Goal: Transaction & Acquisition: Purchase product/service

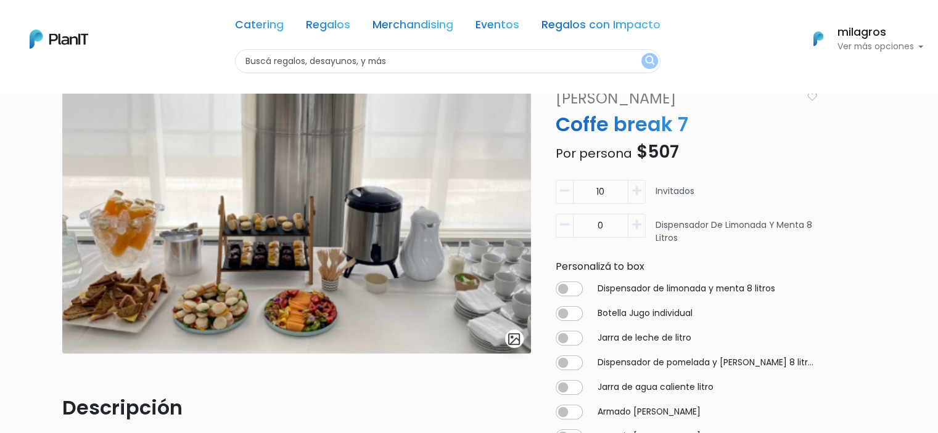
scroll to position [62, 0]
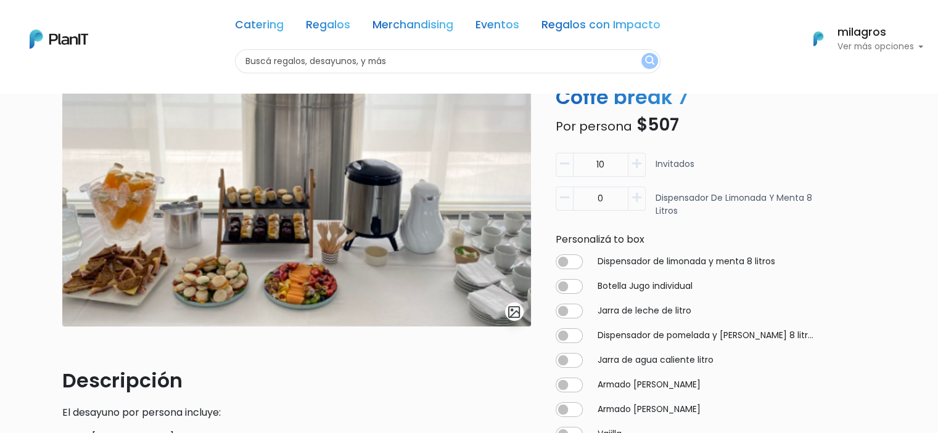
click at [638, 199] on icon "button" at bounding box center [636, 197] width 9 height 11
type input "1"
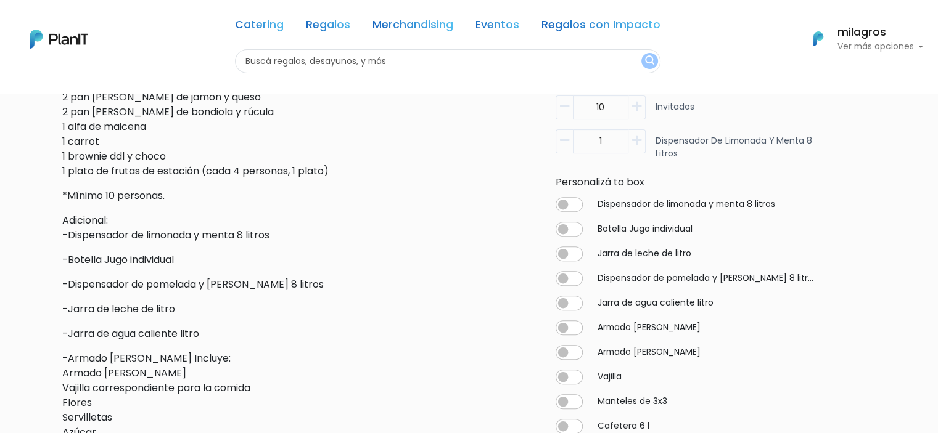
scroll to position [432, 0]
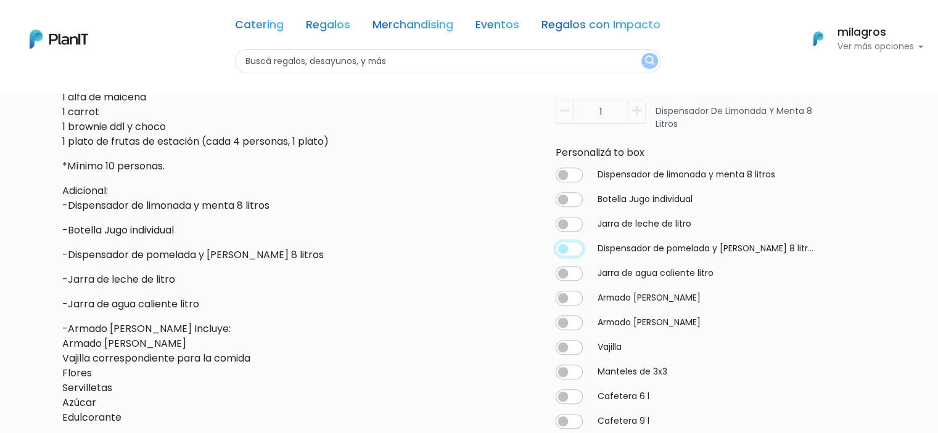
click at [565, 248] on input "checkbox" at bounding box center [569, 249] width 27 height 15
checkbox input "true"
type input "10"
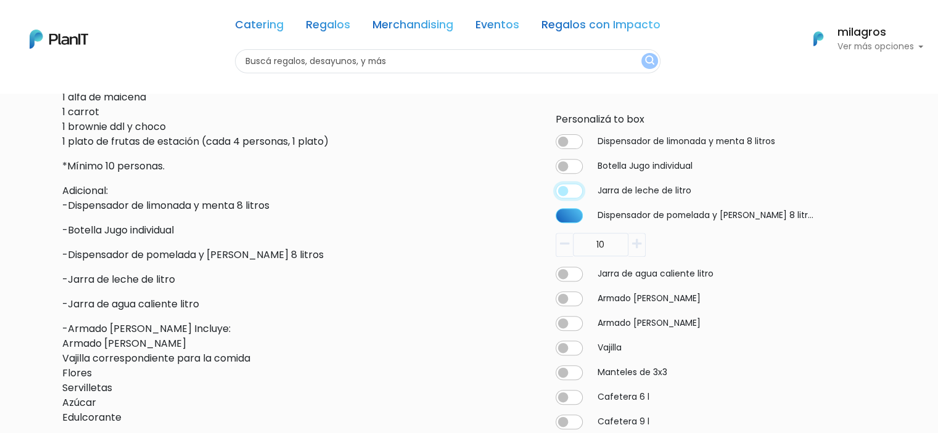
click at [567, 191] on input "checkbox" at bounding box center [569, 190] width 27 height 15
checkbox input "true"
type input "10"
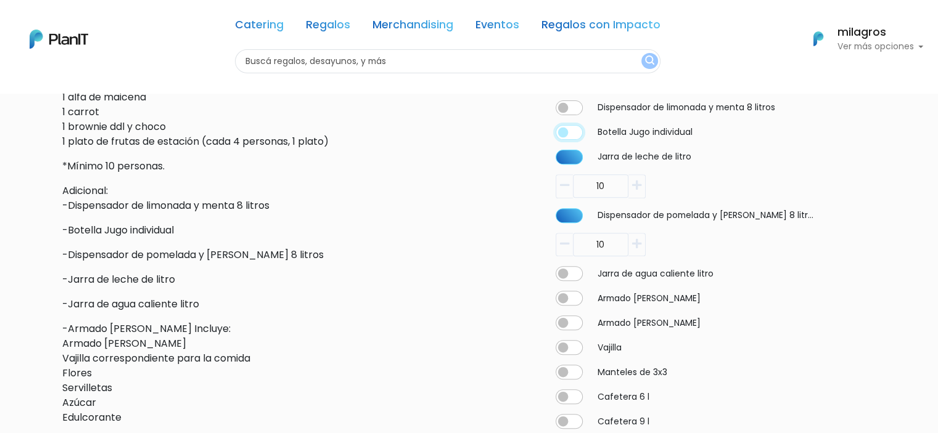
click at [566, 128] on input "checkbox" at bounding box center [569, 132] width 27 height 15
checkbox input "true"
type input "10"
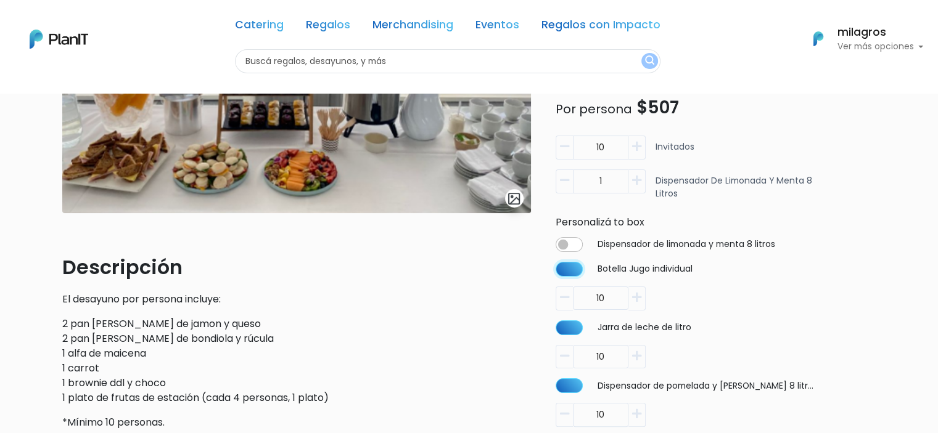
scroll to position [0, 0]
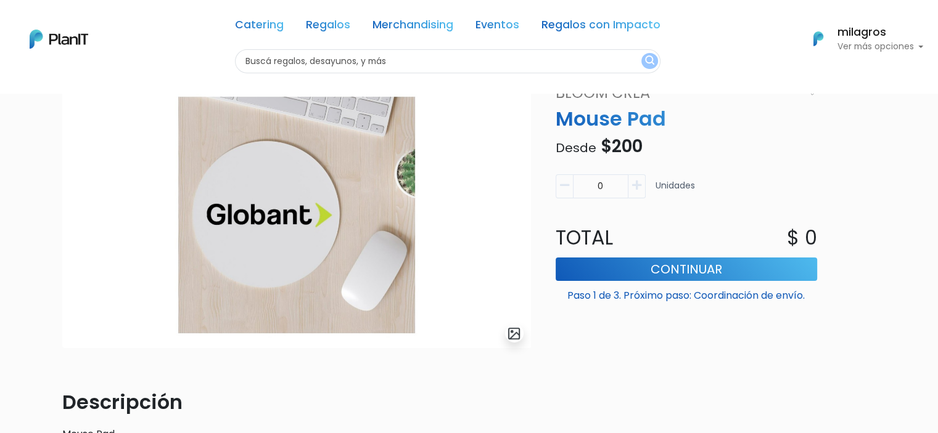
scroll to position [18, 0]
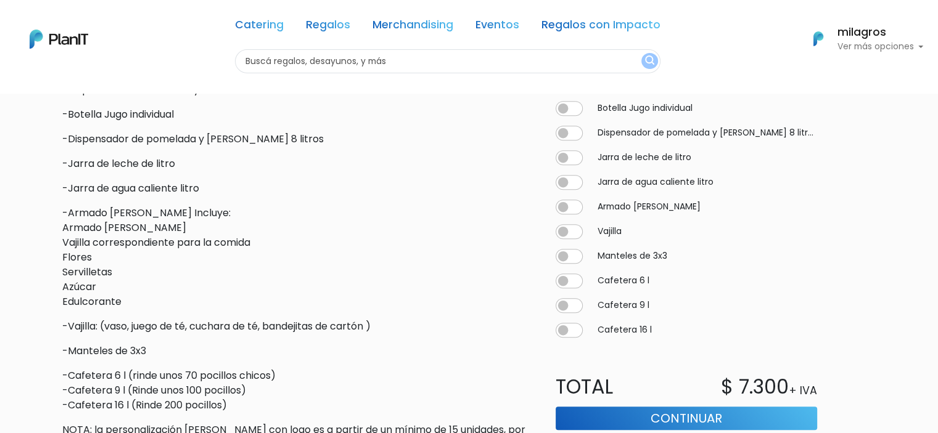
scroll to position [617, 0]
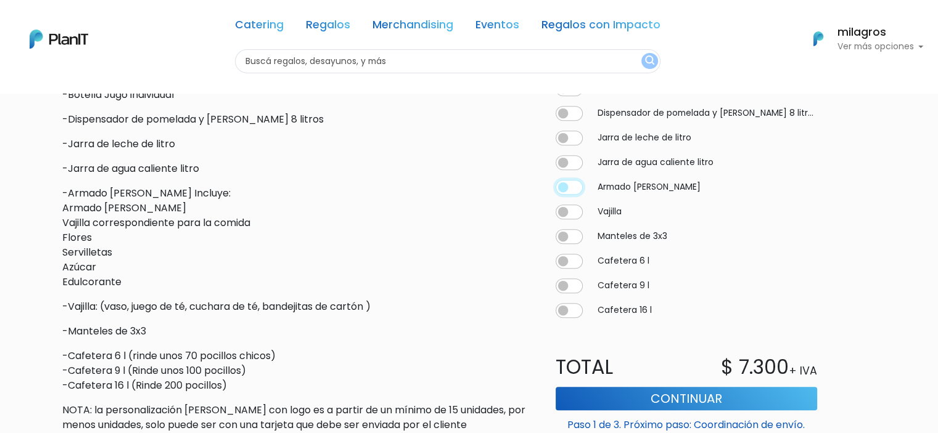
click at [562, 184] on input "checkbox" at bounding box center [569, 187] width 27 height 15
checkbox input "true"
type input "20"
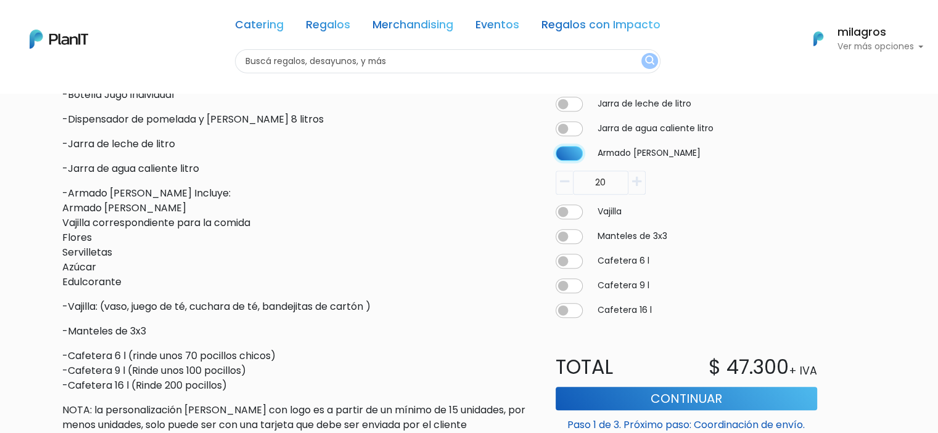
click at [572, 157] on input "checkbox" at bounding box center [569, 153] width 27 height 15
checkbox input "false"
type input "0"
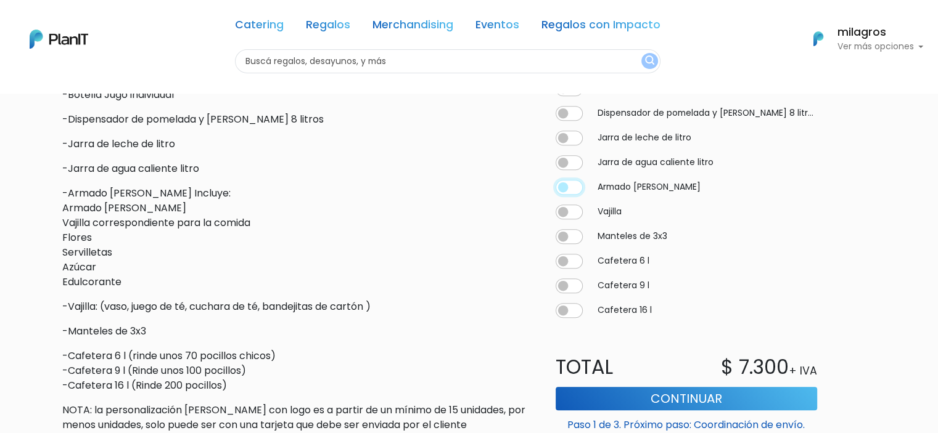
click at [567, 191] on input "checkbox" at bounding box center [569, 187] width 27 height 15
checkbox input "true"
type input "20"
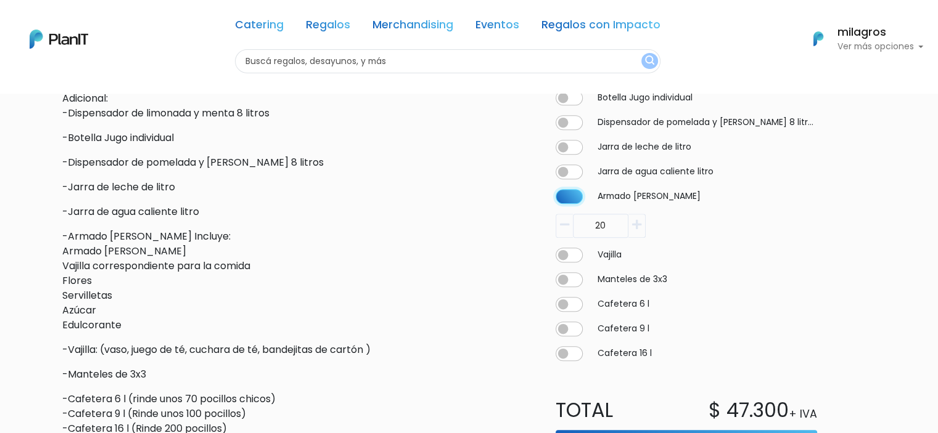
scroll to position [635, 0]
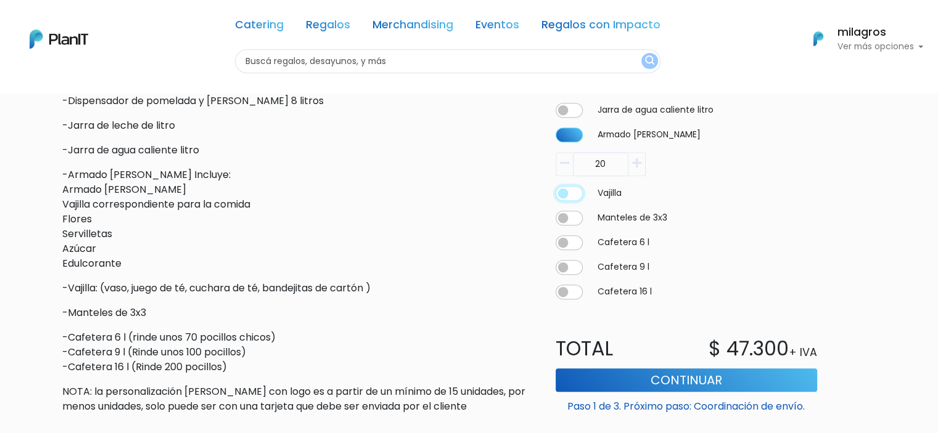
click at [569, 195] on input "checkbox" at bounding box center [569, 193] width 27 height 15
checkbox input "true"
type input "20"
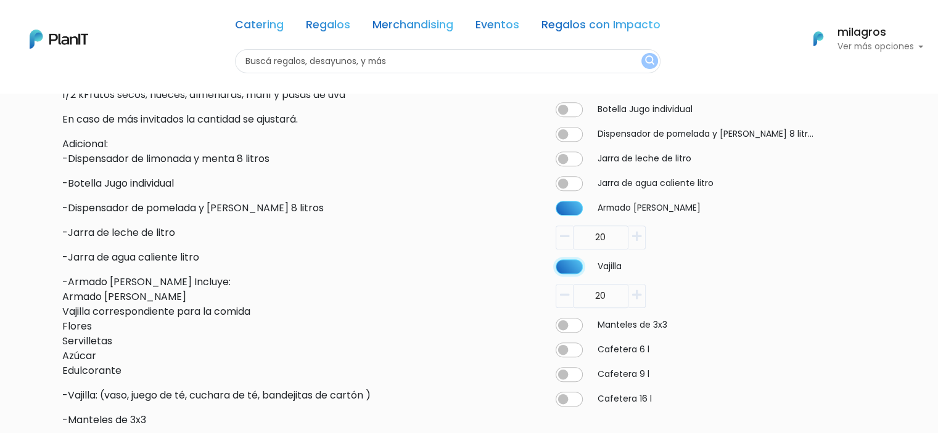
scroll to position [573, 0]
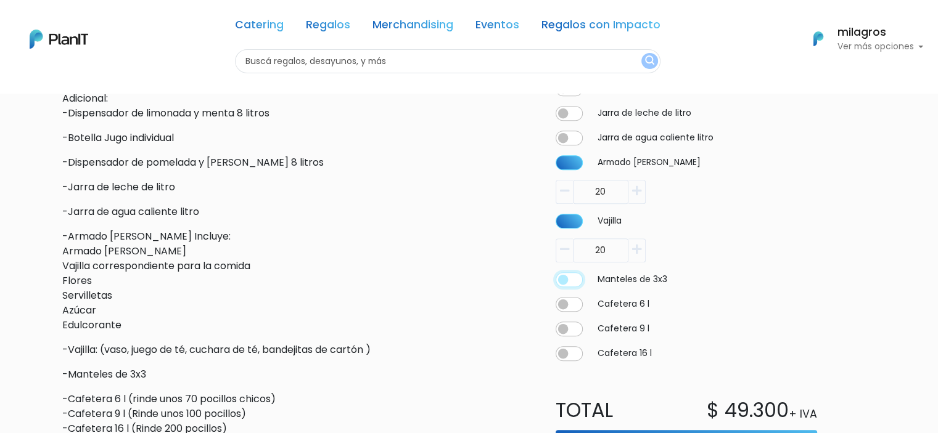
click at [565, 279] on input "checkbox" at bounding box center [569, 280] width 27 height 15
checkbox input "true"
type input "20"
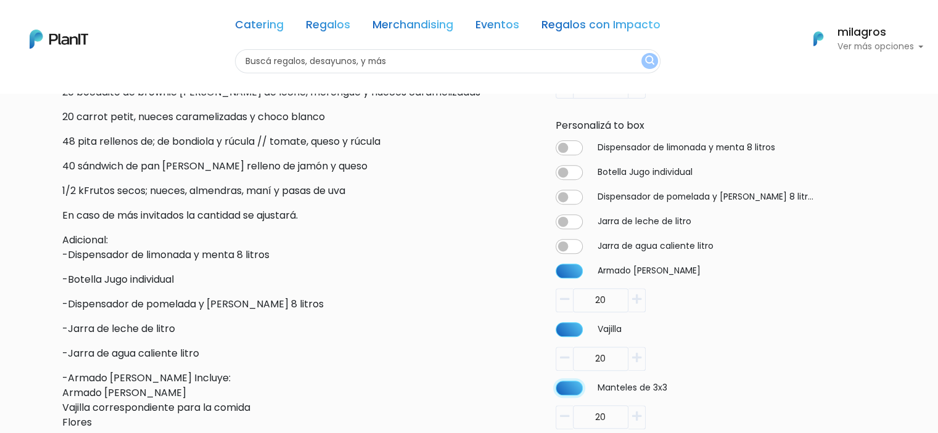
scroll to position [450, 0]
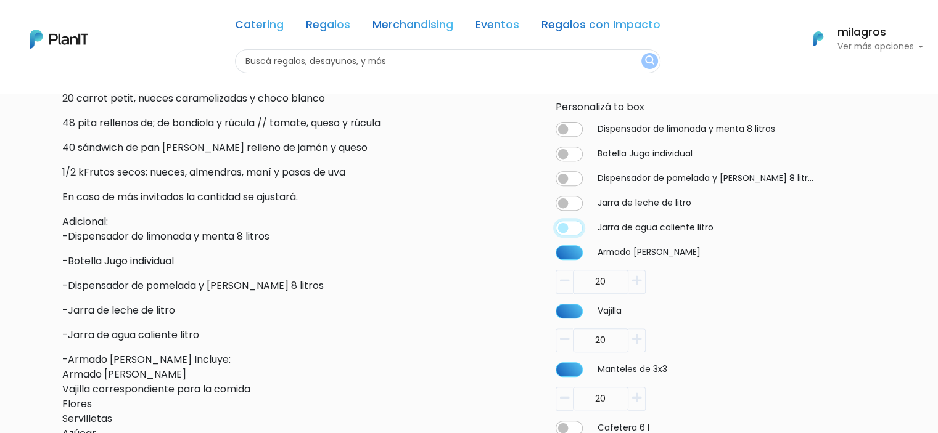
click at [565, 229] on input "checkbox" at bounding box center [569, 227] width 27 height 15
checkbox input "true"
type input "20"
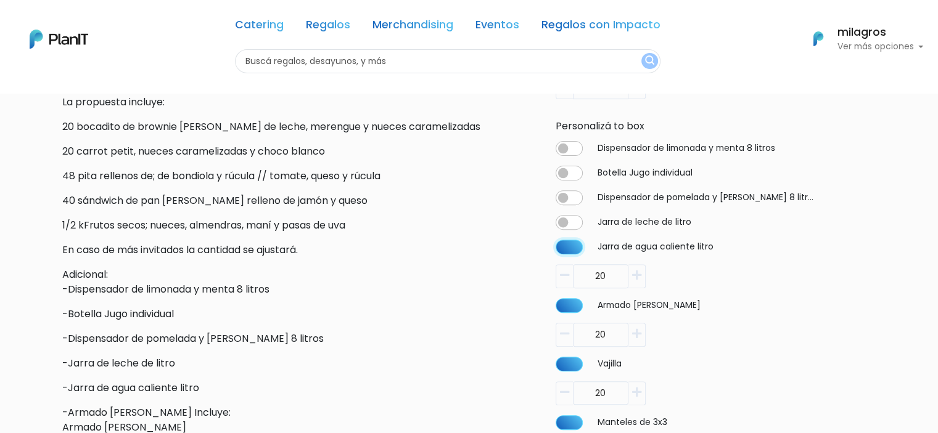
scroll to position [388, 0]
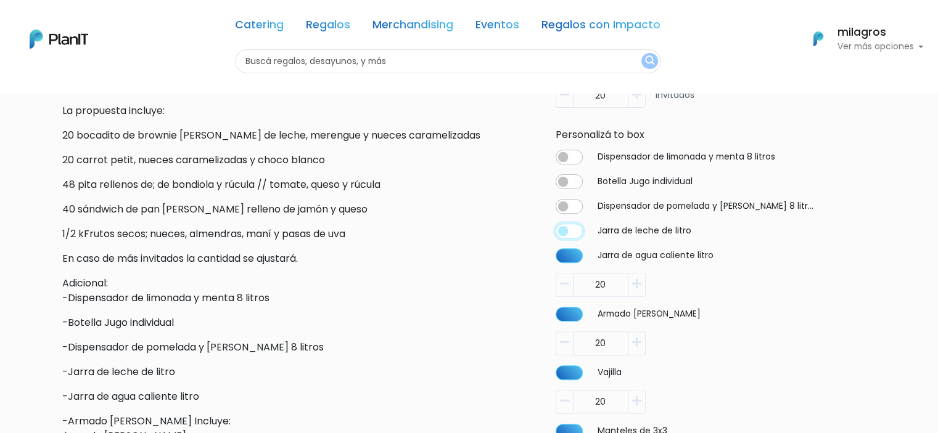
click at [563, 228] on input "checkbox" at bounding box center [569, 231] width 27 height 15
checkbox input "true"
type input "20"
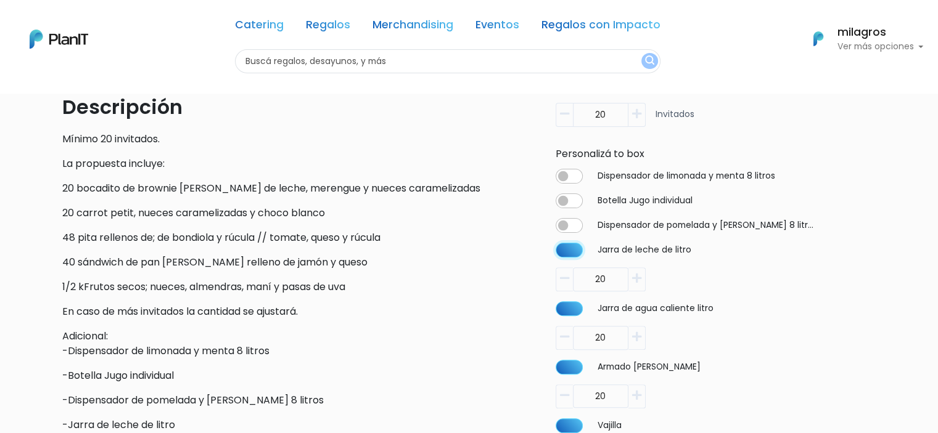
scroll to position [327, 0]
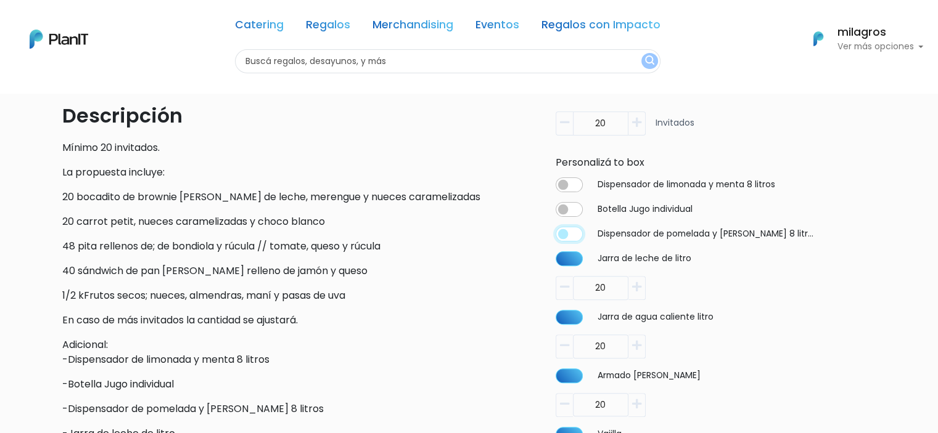
click at [561, 234] on input "checkbox" at bounding box center [569, 234] width 27 height 15
checkbox input "true"
type input "20"
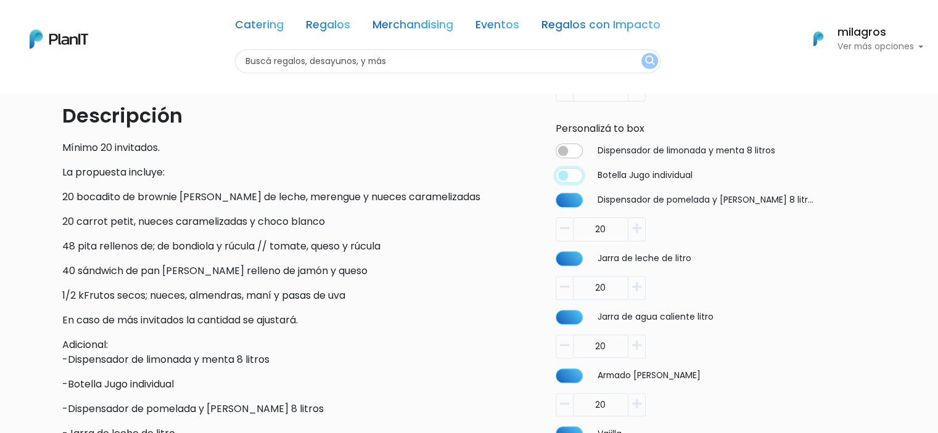
click at [562, 172] on input "checkbox" at bounding box center [569, 175] width 27 height 15
checkbox input "true"
type input "20"
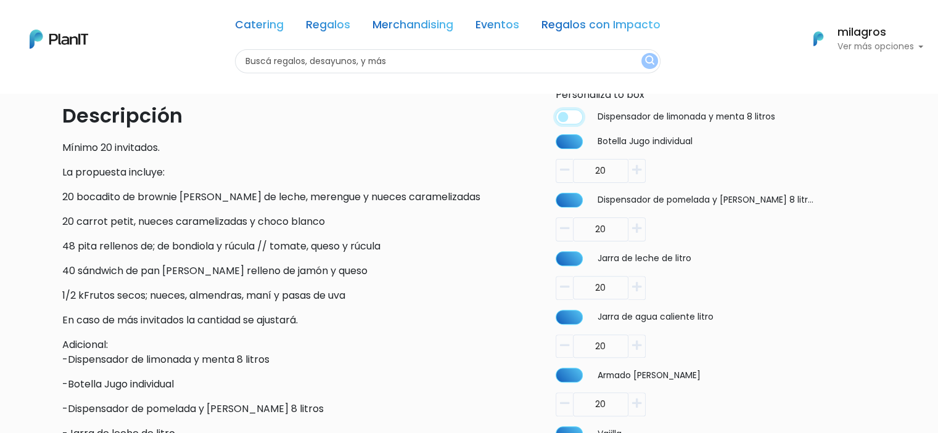
click at [559, 113] on input "checkbox" at bounding box center [569, 117] width 27 height 15
checkbox input "true"
type input "20"
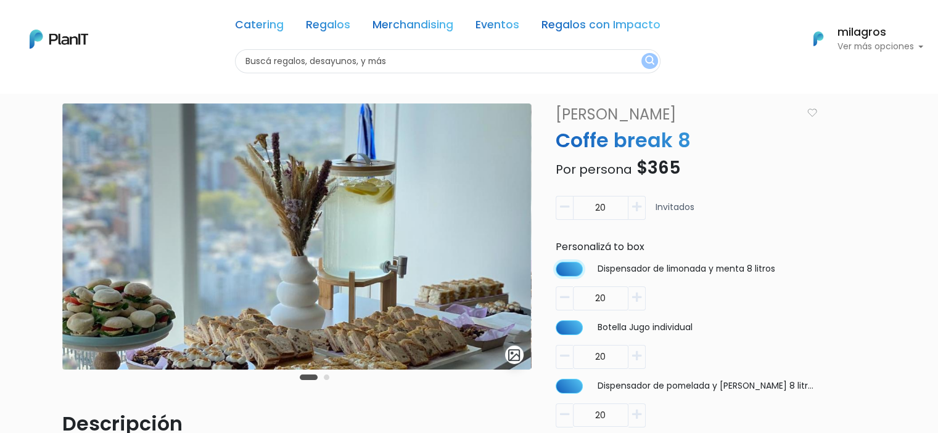
scroll to position [0, 0]
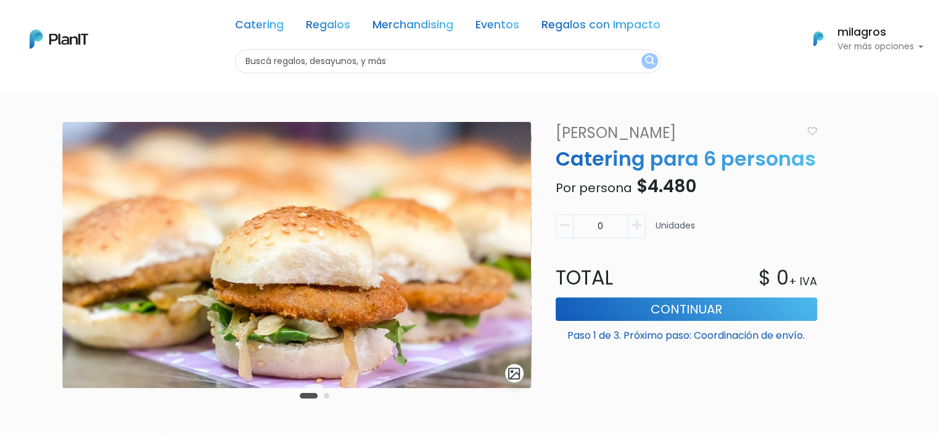
click at [632, 225] on icon "button" at bounding box center [636, 225] width 9 height 11
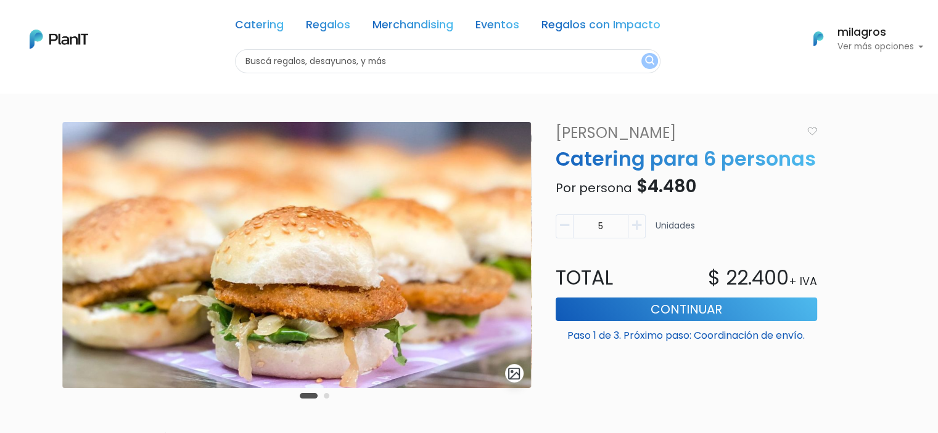
click at [560, 228] on icon "button" at bounding box center [564, 225] width 9 height 11
type input "1"
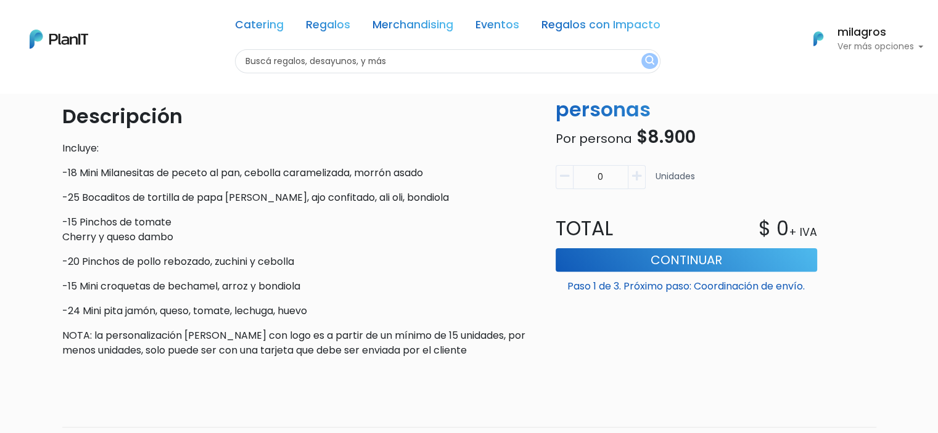
scroll to position [247, 0]
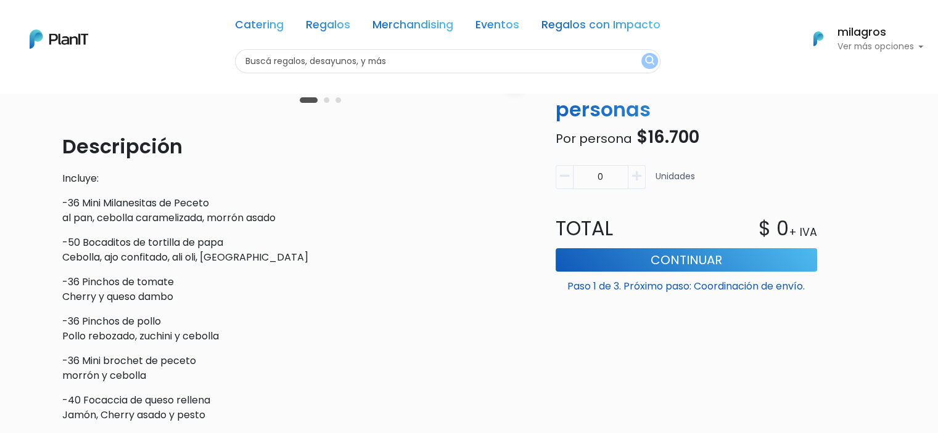
scroll to position [308, 0]
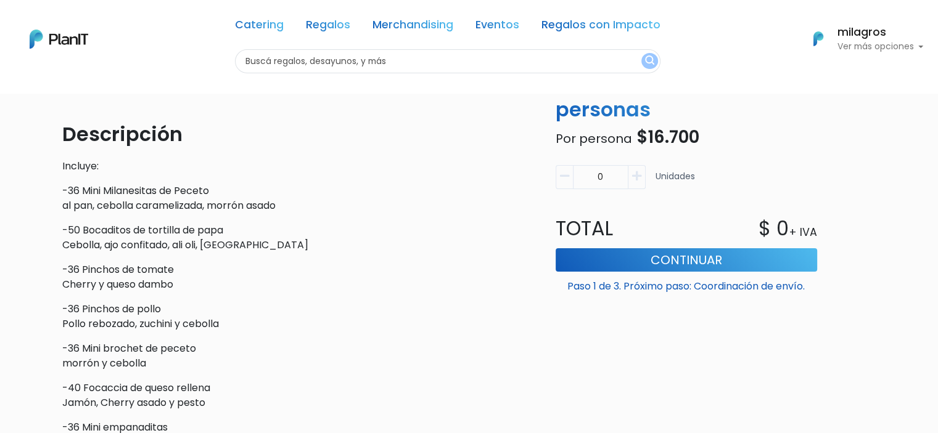
click at [638, 174] on icon "button" at bounding box center [636, 176] width 9 height 11
click at [637, 173] on icon "button" at bounding box center [636, 176] width 9 height 11
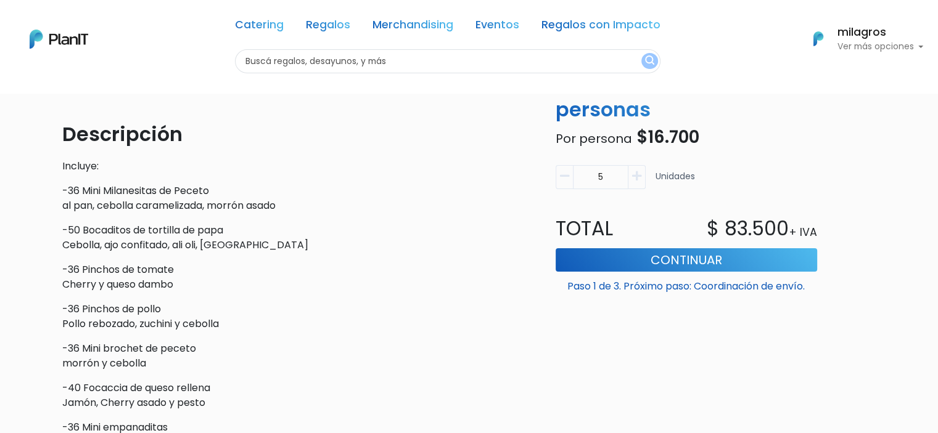
click at [637, 173] on icon "button" at bounding box center [636, 176] width 9 height 11
click at [565, 177] on icon "button" at bounding box center [564, 176] width 9 height 11
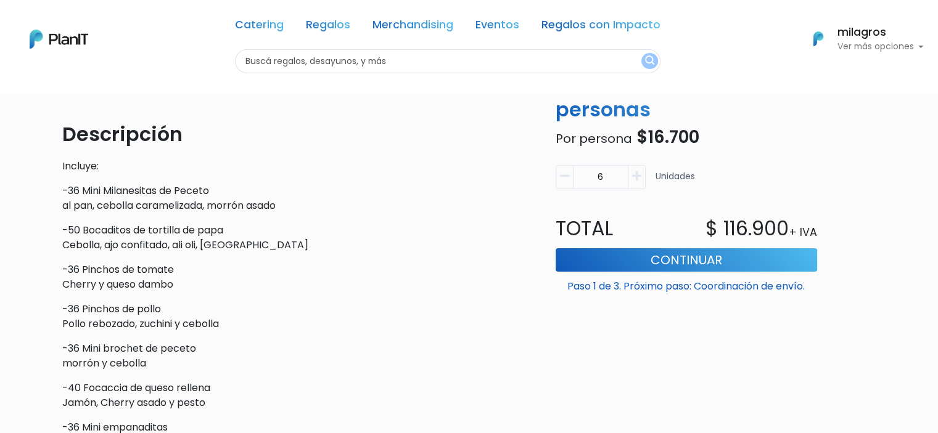
click at [565, 177] on icon "button" at bounding box center [564, 176] width 9 height 11
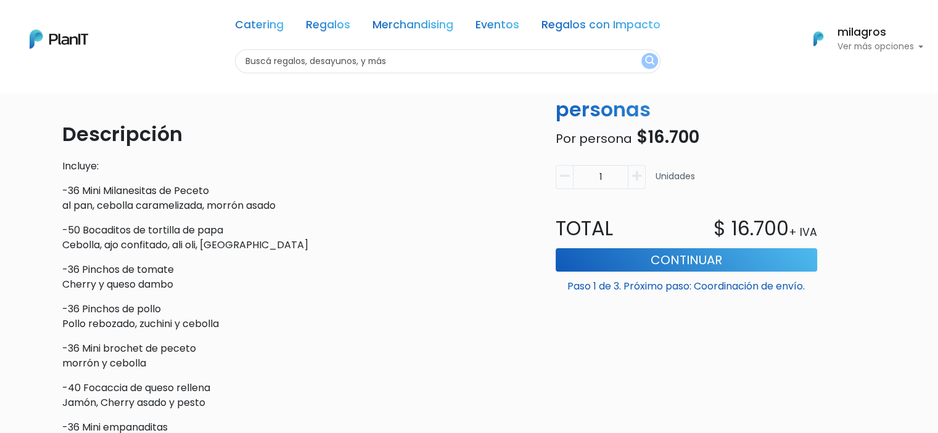
click at [565, 176] on icon "button" at bounding box center [564, 176] width 9 height 11
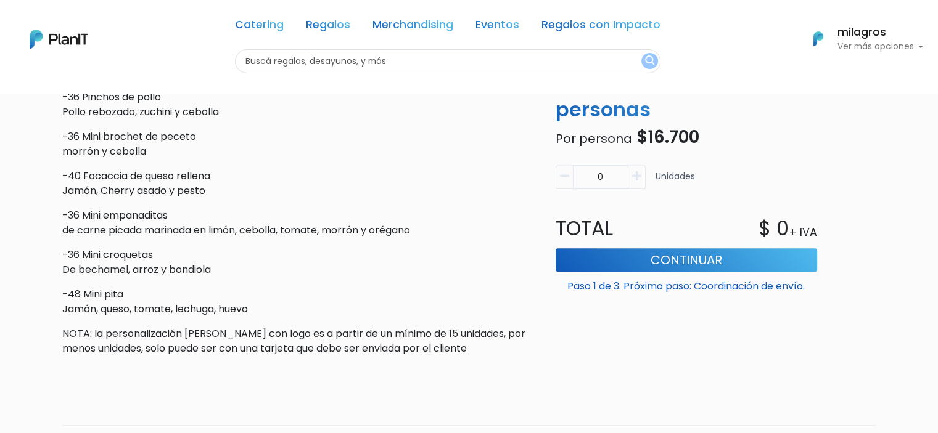
scroll to position [493, 0]
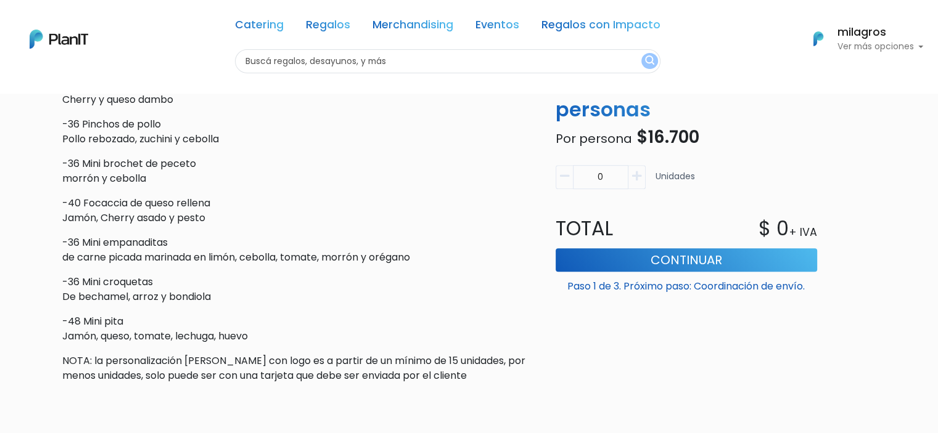
click at [638, 176] on icon "button" at bounding box center [636, 176] width 9 height 11
type input "1"
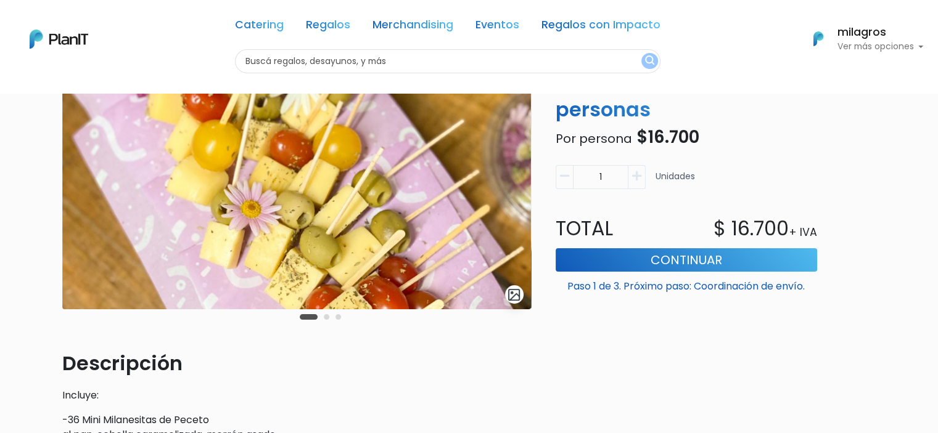
scroll to position [0, 0]
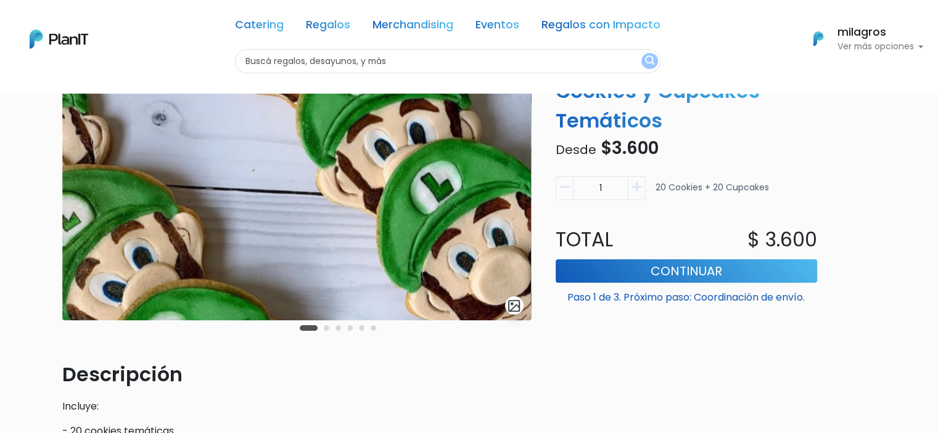
scroll to position [46, 0]
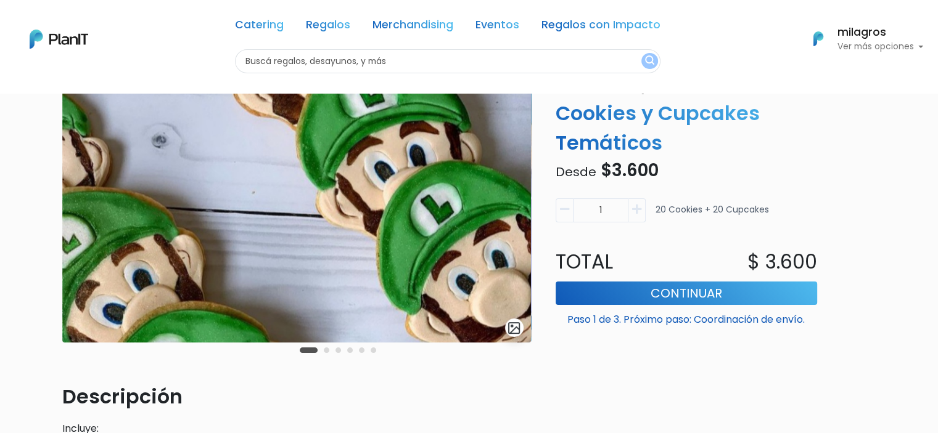
click at [327, 348] on button "Carousel Page 2" at bounding box center [327, 351] width 6 height 6
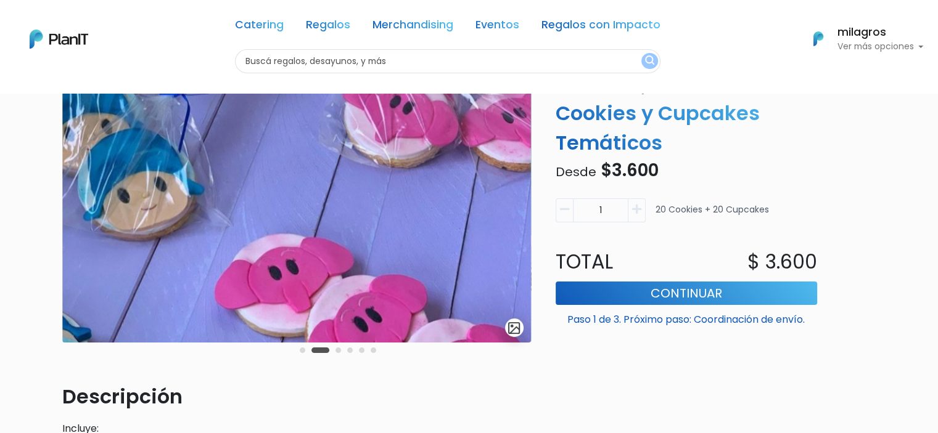
click at [335, 350] on button "Carousel Page 3" at bounding box center [338, 351] width 6 height 6
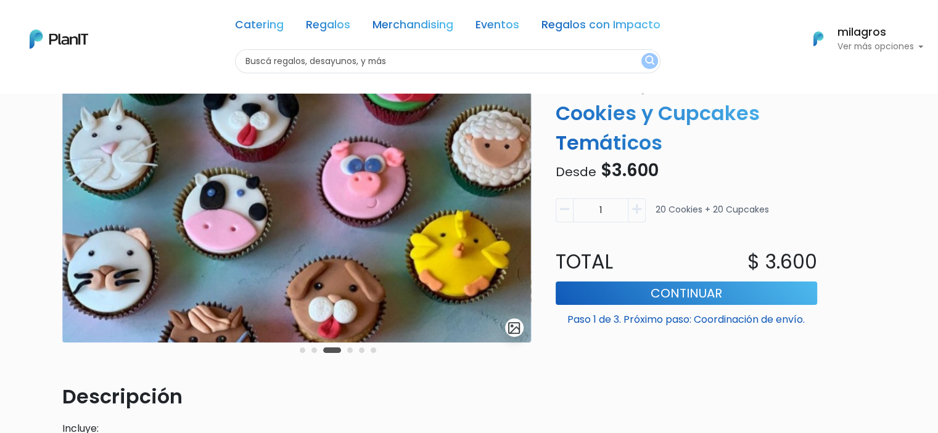
click at [358, 346] on div "Carousel Pagination" at bounding box center [338, 350] width 83 height 15
click at [351, 352] on button "Carousel Page 4" at bounding box center [350, 351] width 6 height 6
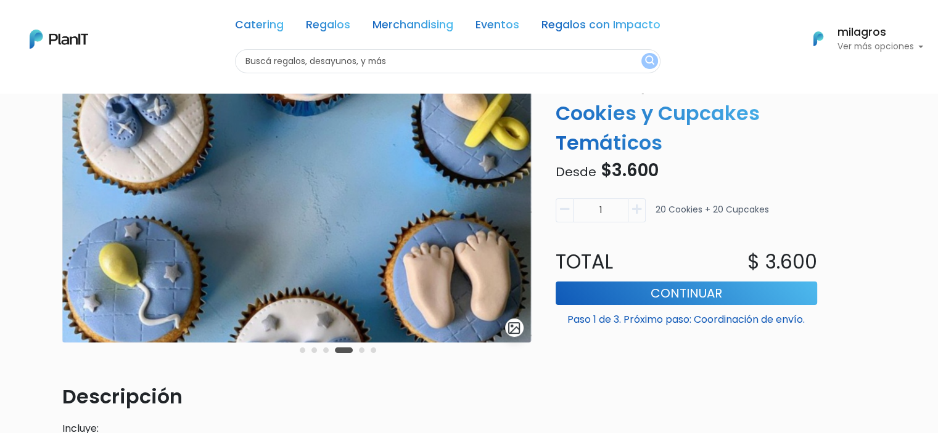
click at [360, 350] on button "Carousel Page 5" at bounding box center [362, 351] width 6 height 6
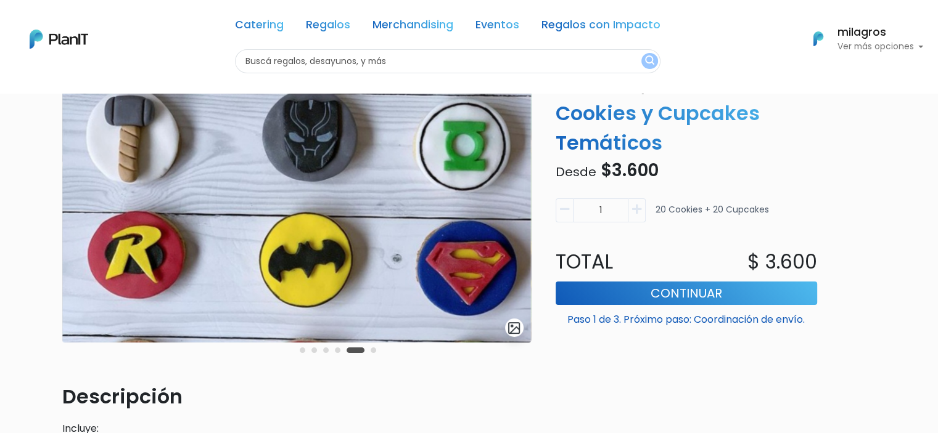
click at [376, 350] on div "Carousel Pagination" at bounding box center [338, 350] width 83 height 15
click at [371, 350] on button "Carousel Page 6" at bounding box center [374, 351] width 6 height 6
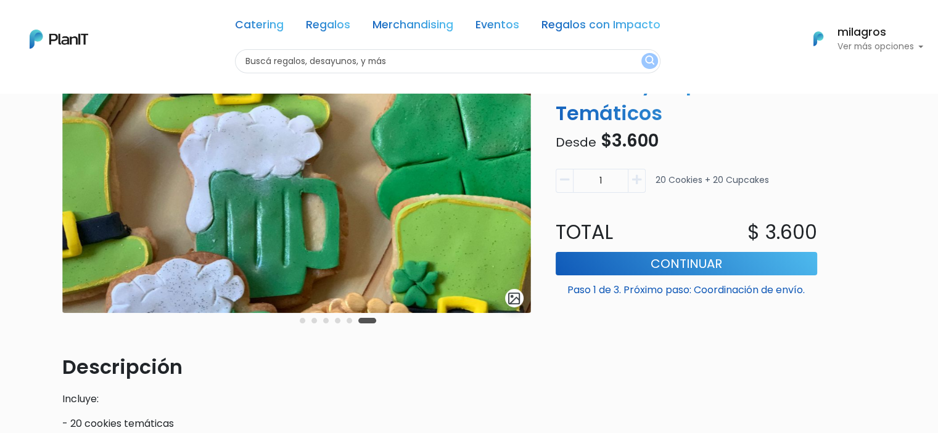
scroll to position [0, 0]
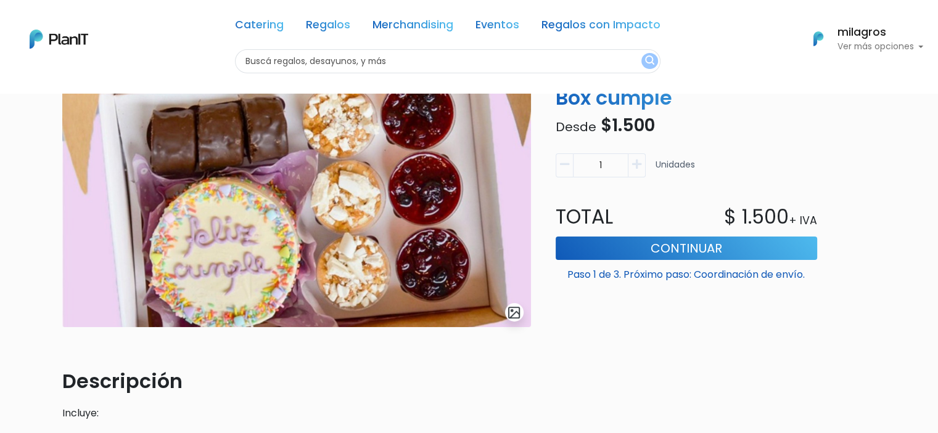
scroll to position [62, 0]
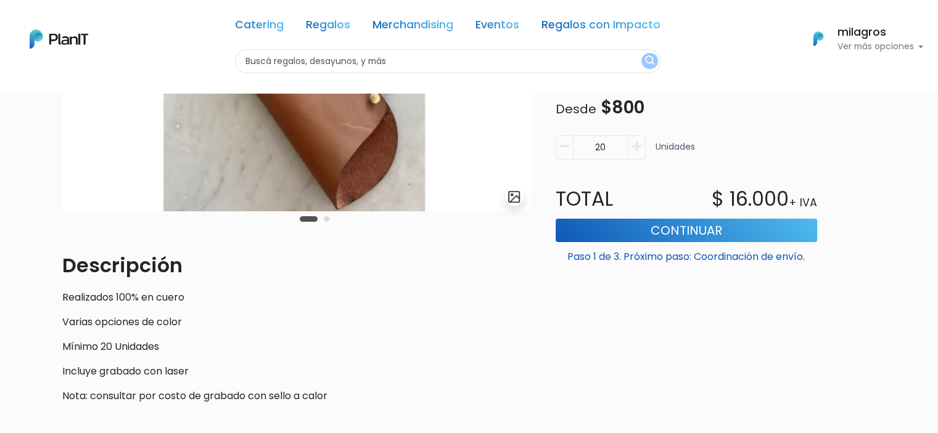
scroll to position [62, 0]
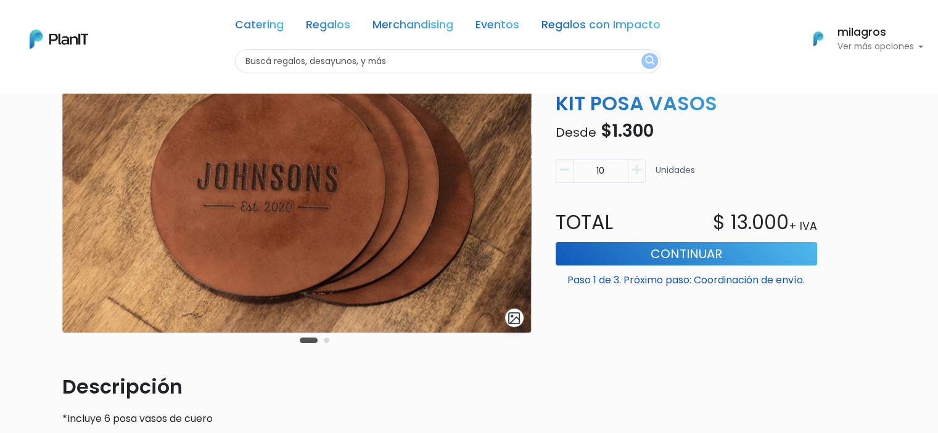
scroll to position [62, 0]
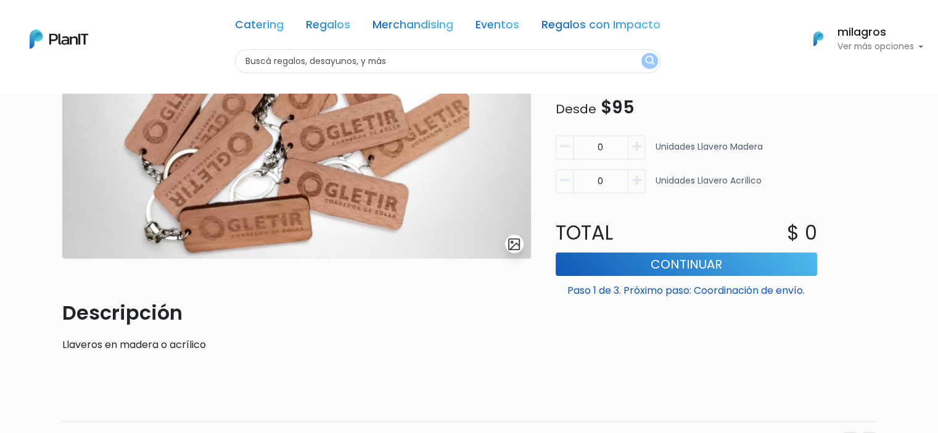
scroll to position [95, 0]
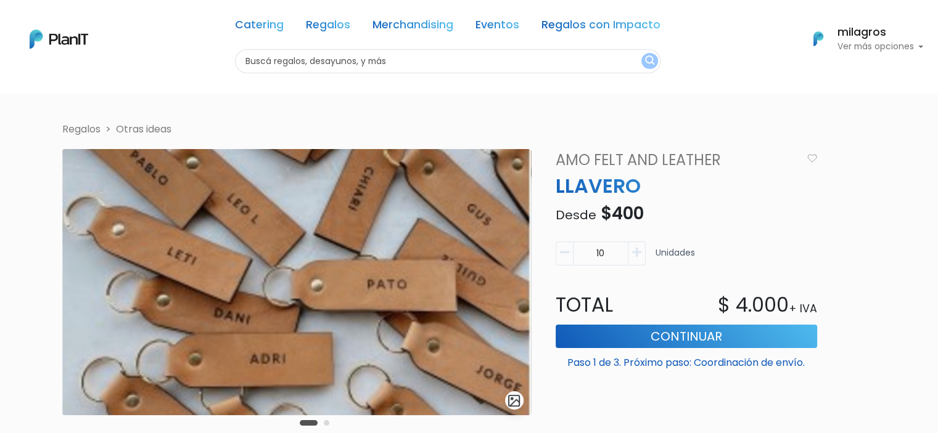
scroll to position [62, 0]
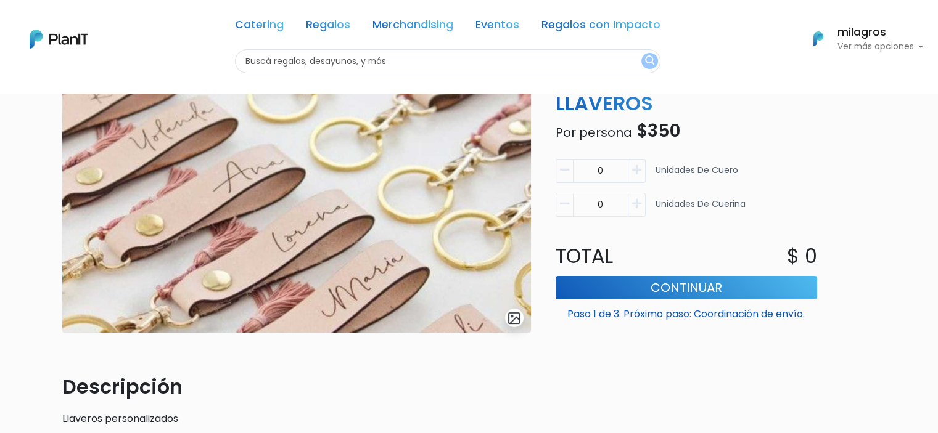
scroll to position [62, 0]
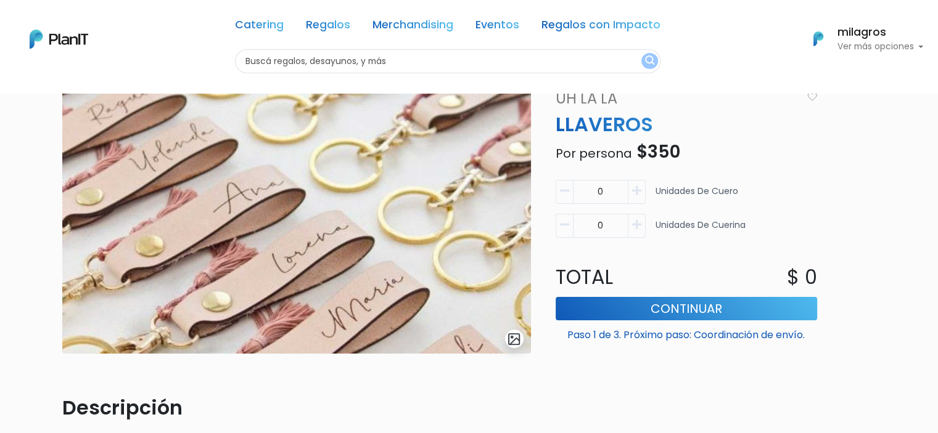
click at [641, 228] on icon "button" at bounding box center [636, 225] width 9 height 11
click at [557, 226] on button "button" at bounding box center [564, 226] width 17 height 24
type input "0"
click at [636, 197] on button "button" at bounding box center [636, 192] width 17 height 24
click at [637, 194] on icon "button" at bounding box center [636, 191] width 9 height 11
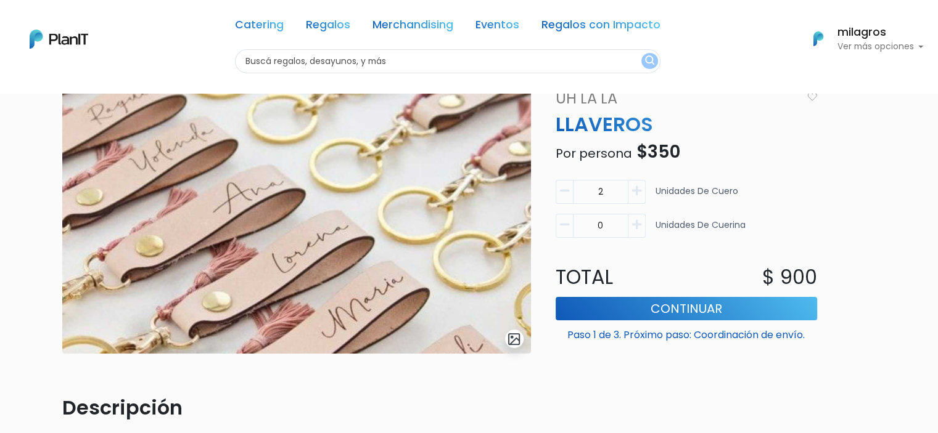
click at [637, 194] on icon "button" at bounding box center [636, 191] width 9 height 11
type input "4"
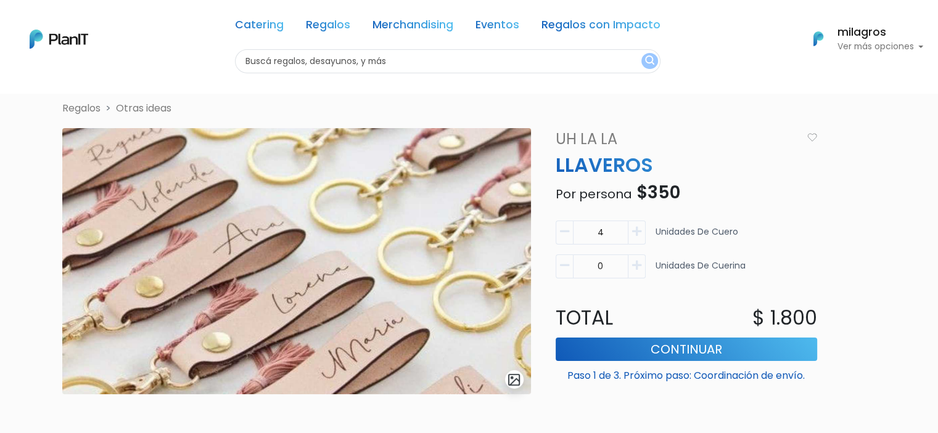
scroll to position [0, 0]
